Goal: Transaction & Acquisition: Purchase product/service

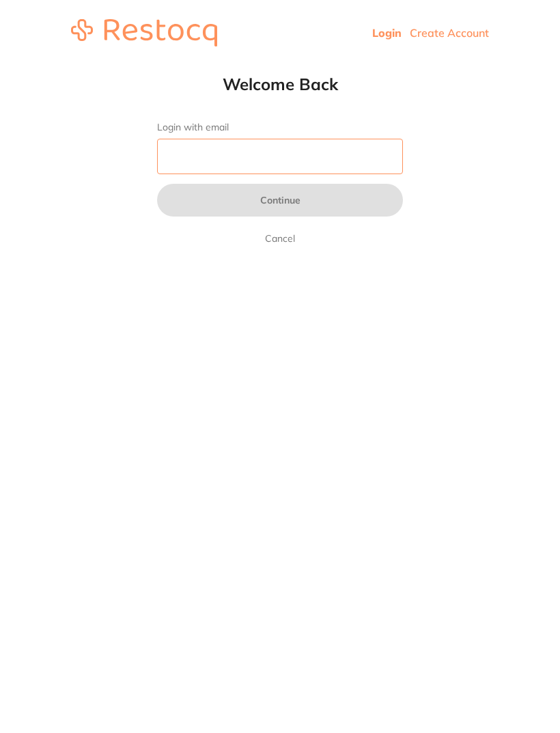
type input "[EMAIL_ADDRESS][DOMAIN_NAME]"
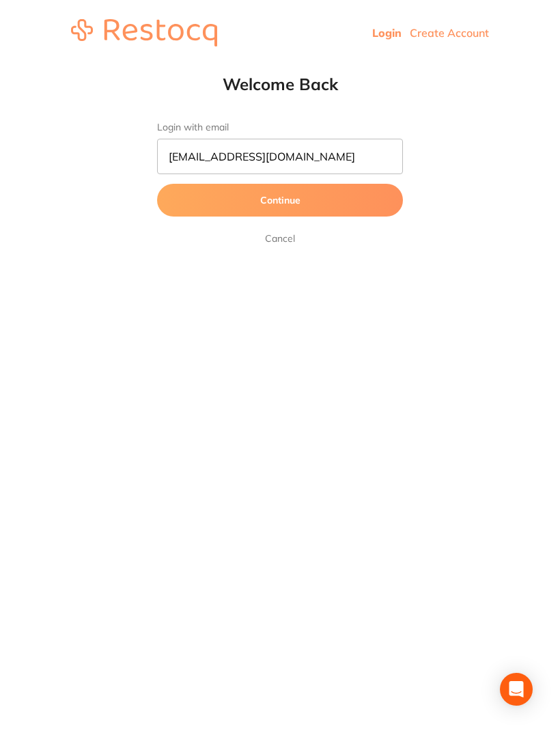
click at [280, 201] on button "Continue" at bounding box center [280, 200] width 246 height 33
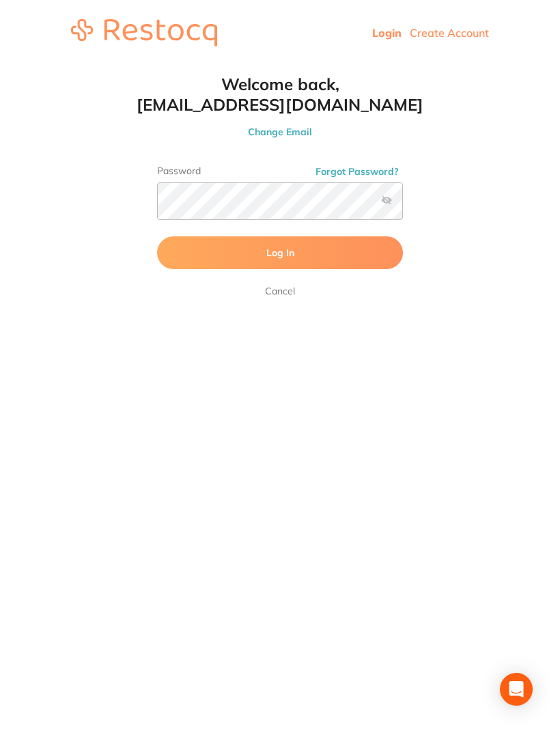
click at [303, 239] on button "Log In" at bounding box center [280, 252] width 246 height 33
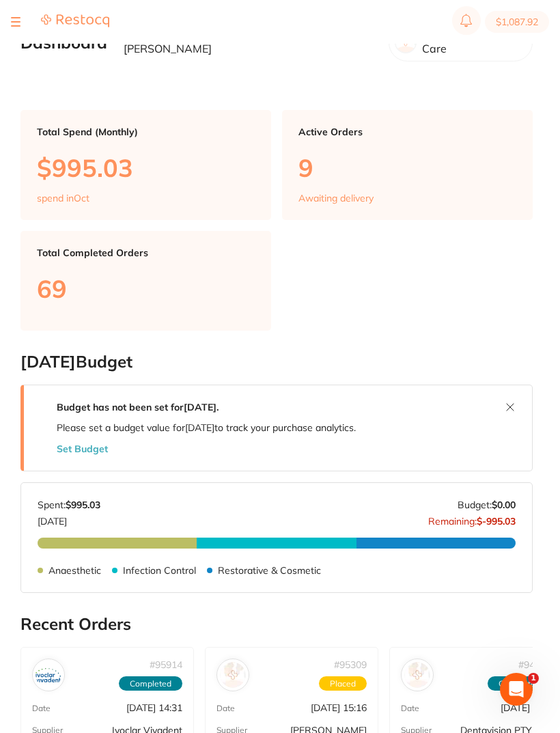
click at [19, 23] on button at bounding box center [16, 21] width 10 height 1
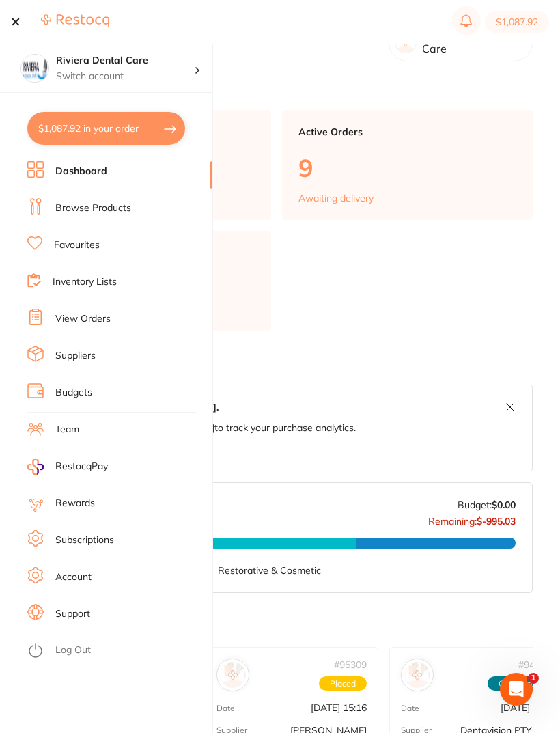
click at [95, 212] on link "Browse Products" at bounding box center [93, 208] width 76 height 14
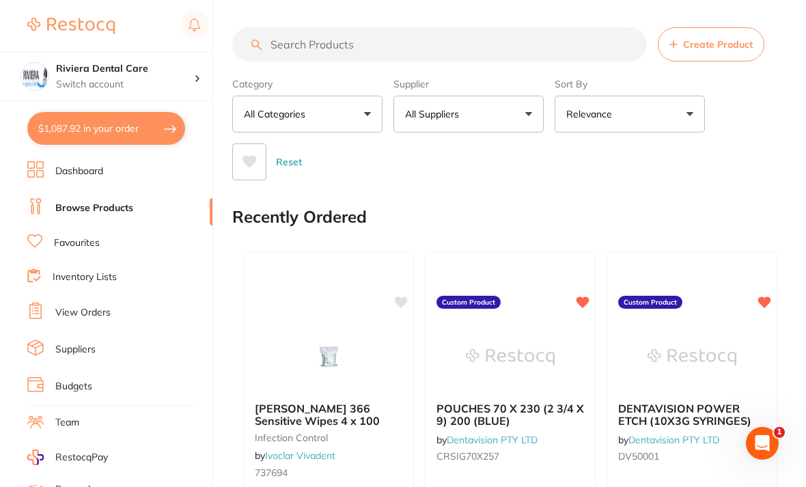
click at [78, 306] on link "View Orders" at bounding box center [82, 313] width 55 height 14
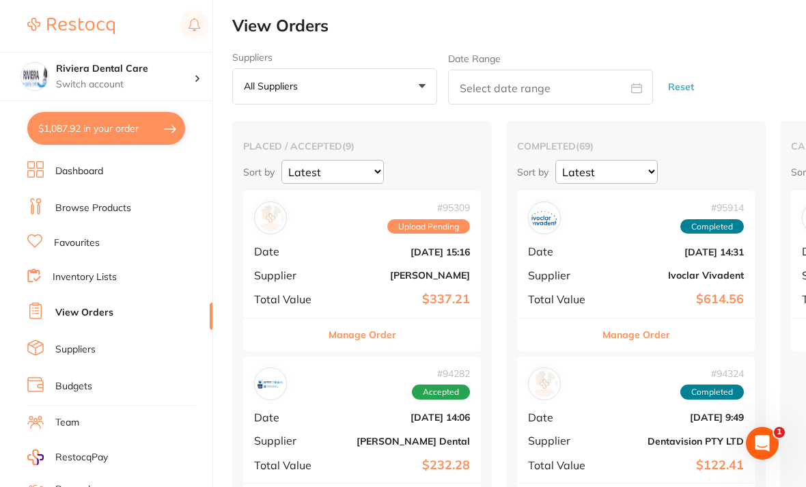
click at [113, 115] on button "$1,087.92 in your order" at bounding box center [106, 128] width 158 height 33
checkbox input "true"
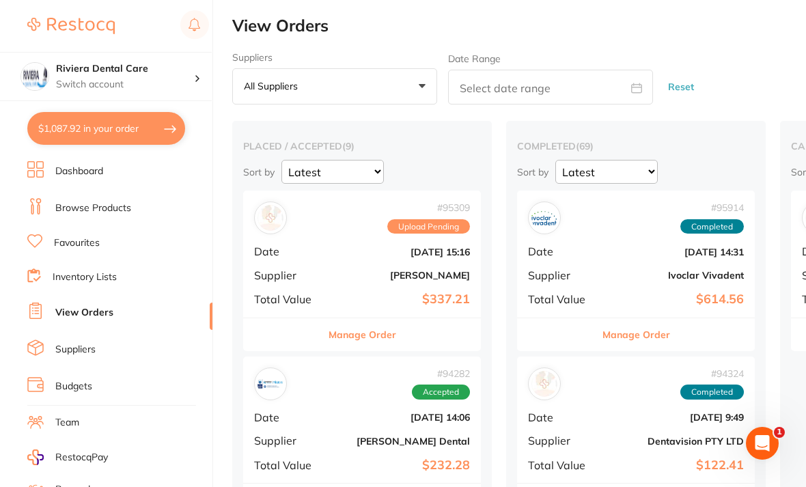
checkbox input "true"
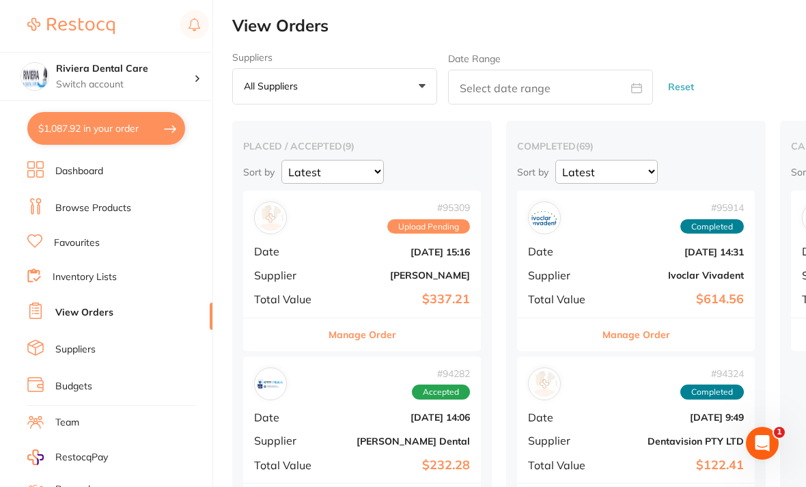
checkbox input "true"
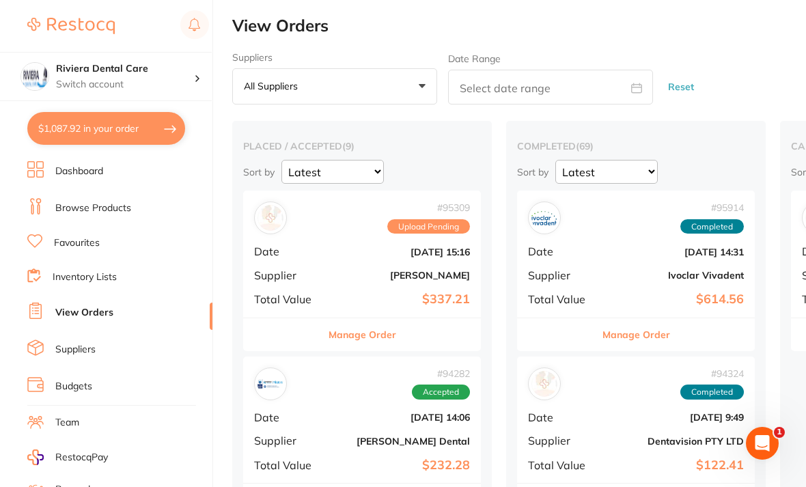
checkbox input "true"
